Goal: Transaction & Acquisition: Purchase product/service

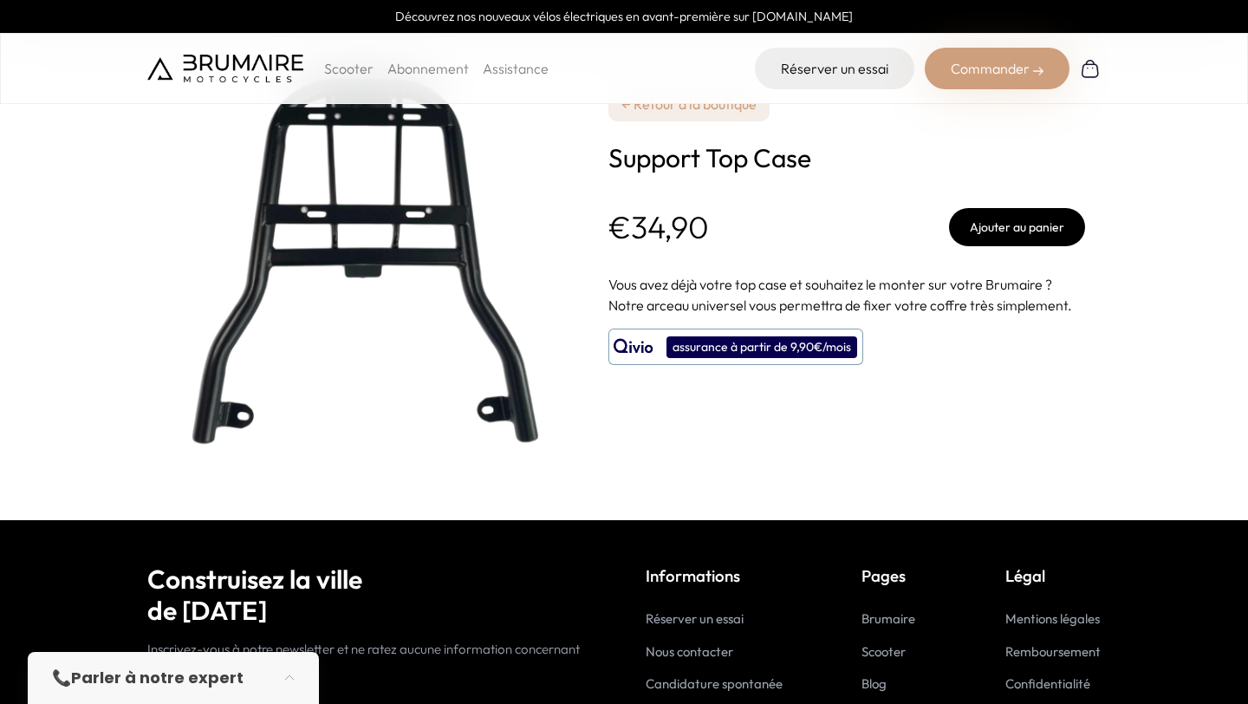
click at [1008, 228] on button "Ajouter au panier" at bounding box center [1017, 227] width 136 height 38
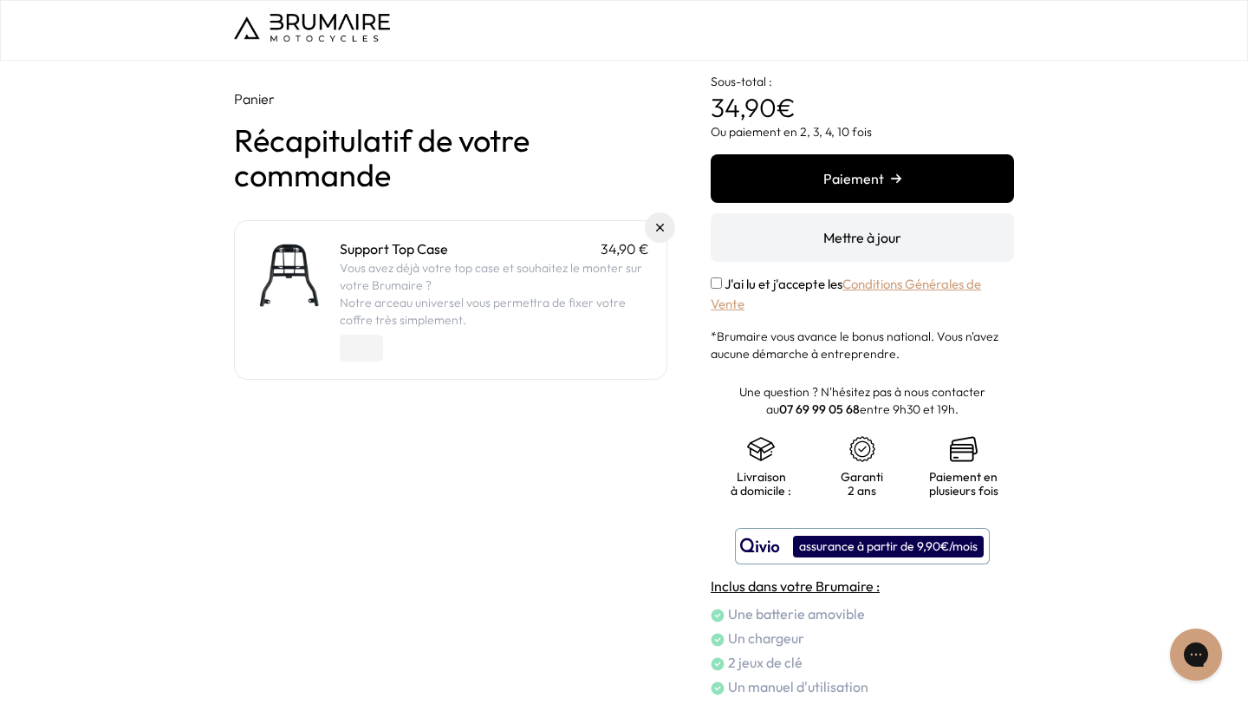
click at [874, 175] on button "Paiement" at bounding box center [862, 178] width 303 height 49
